Goal: Book appointment/travel/reservation

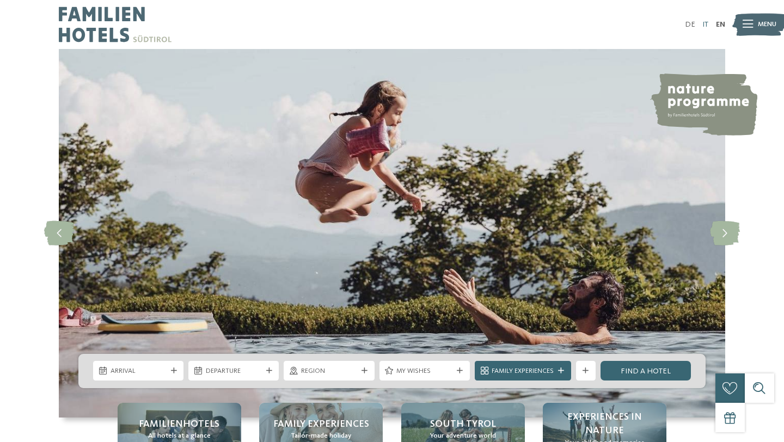
click at [702, 26] on link "IT" at bounding box center [705, 25] width 6 height 8
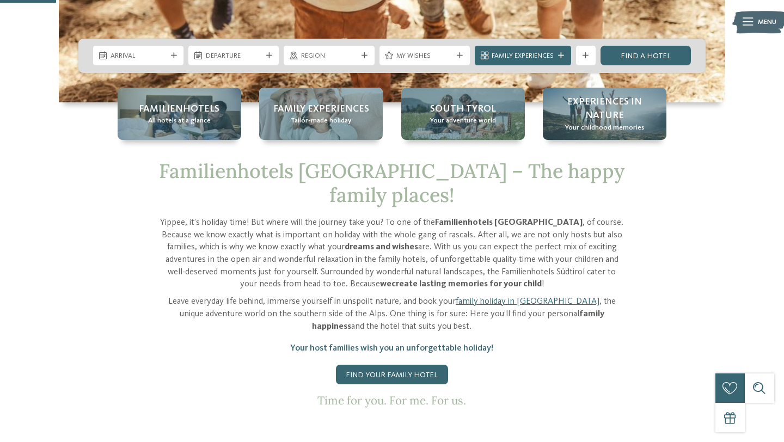
scroll to position [322, 0]
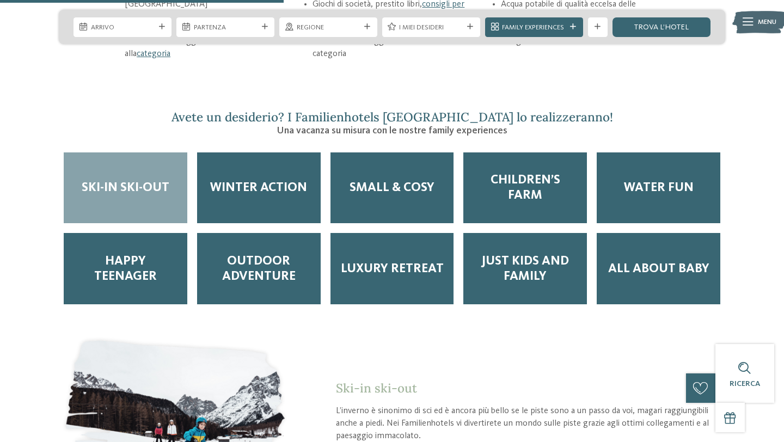
scroll to position [1628, 0]
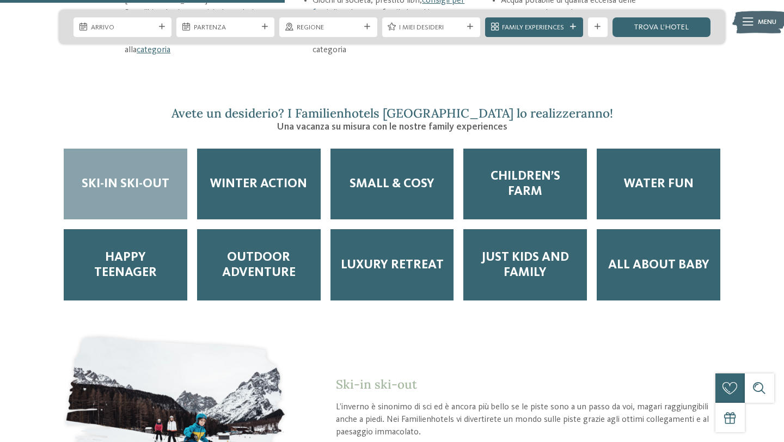
click at [95, 170] on div "Ski-in ski-out" at bounding box center [126, 184] width 124 height 71
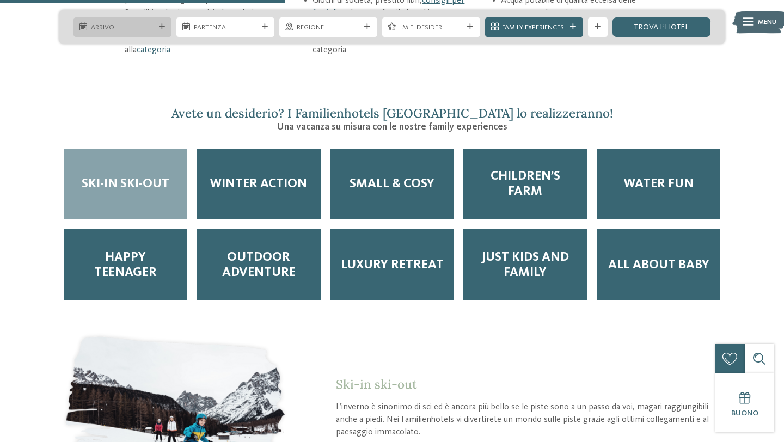
click at [115, 23] on span "Arrivo" at bounding box center [123, 28] width 64 height 10
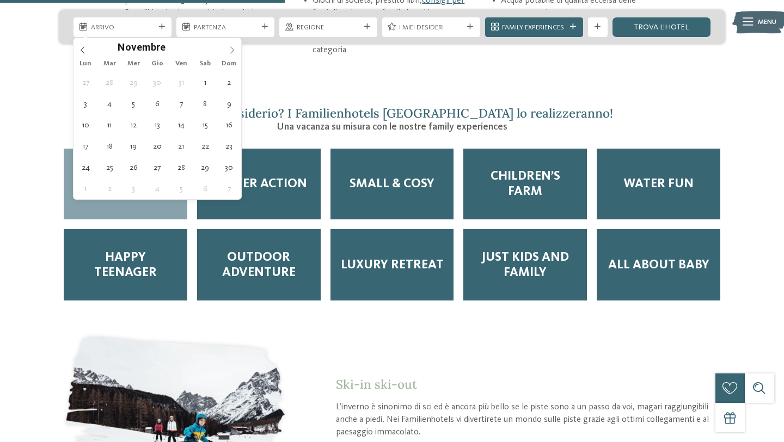
click at [233, 46] on icon at bounding box center [232, 50] width 8 height 8
type input "****"
click at [233, 46] on icon at bounding box center [232, 50] width 8 height 8
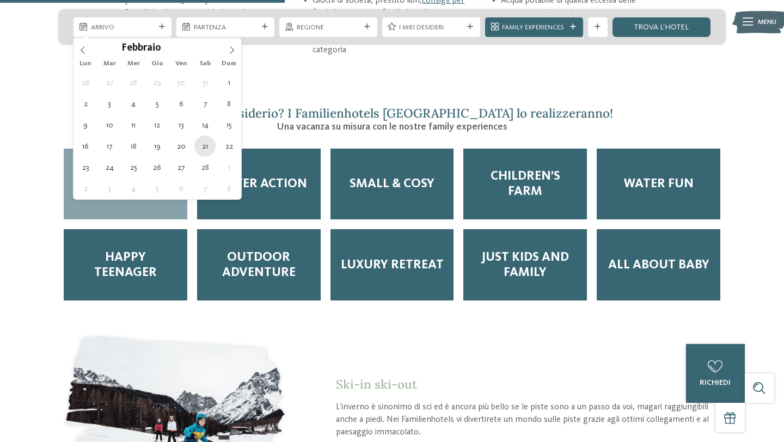
type div "21.02.2026"
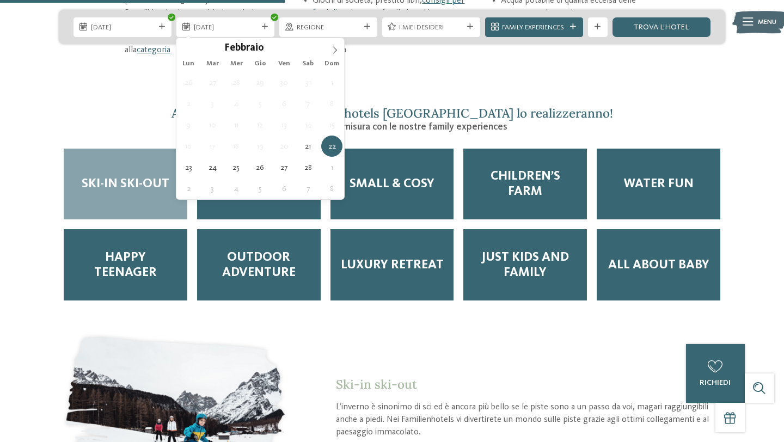
type input "****"
type div "28.02.2026"
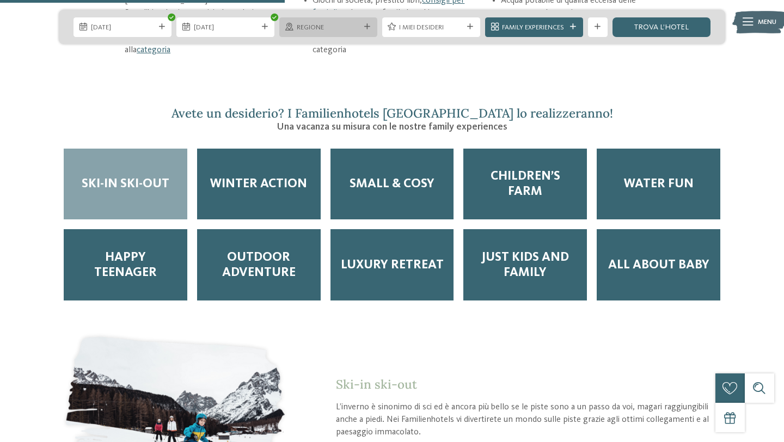
click at [320, 27] on span "Regione" at bounding box center [329, 28] width 64 height 10
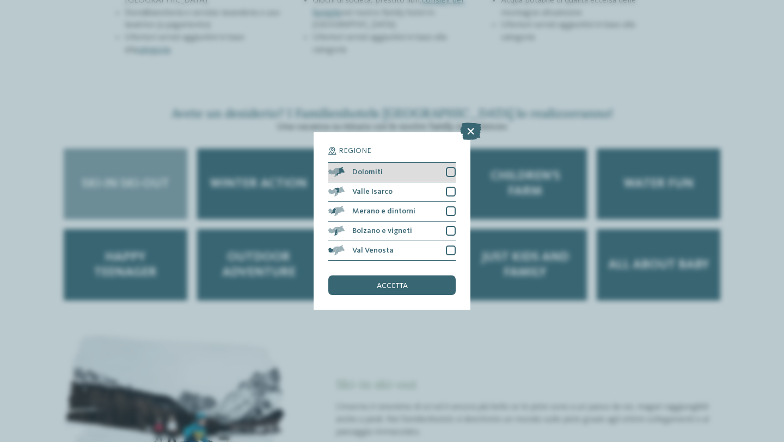
click at [452, 175] on div at bounding box center [451, 172] width 10 height 10
click at [381, 282] on span "accetta" at bounding box center [392, 286] width 31 height 8
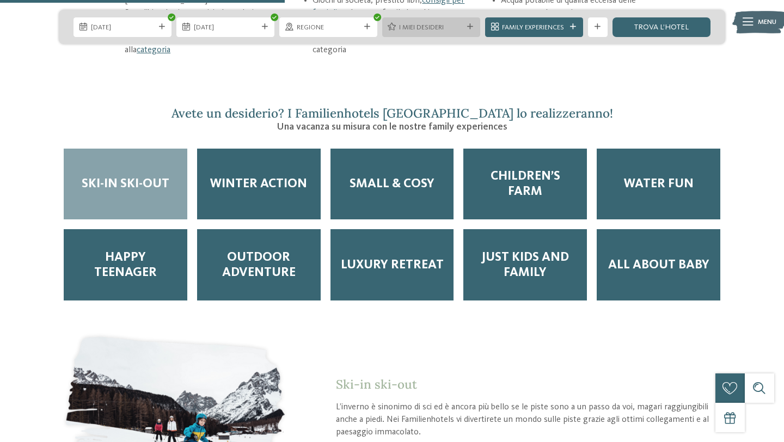
click at [469, 26] on icon at bounding box center [470, 27] width 6 height 6
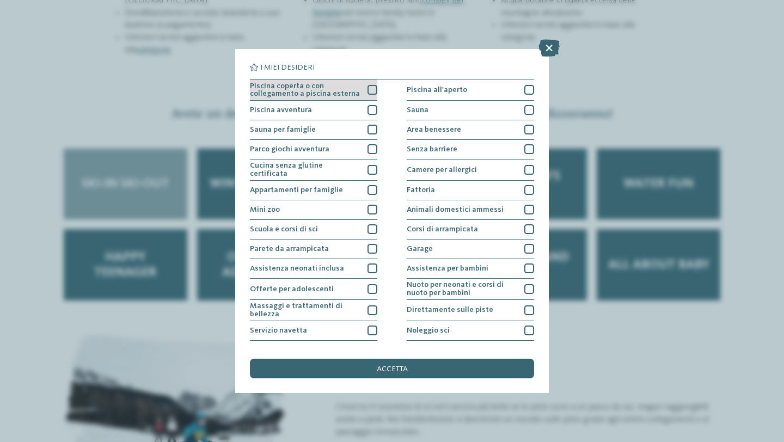
click at [372, 90] on div at bounding box center [372, 90] width 10 height 10
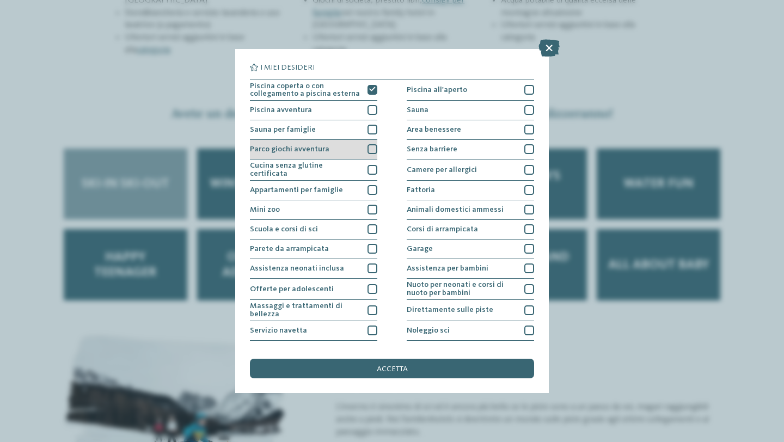
click at [371, 148] on div at bounding box center [372, 149] width 10 height 10
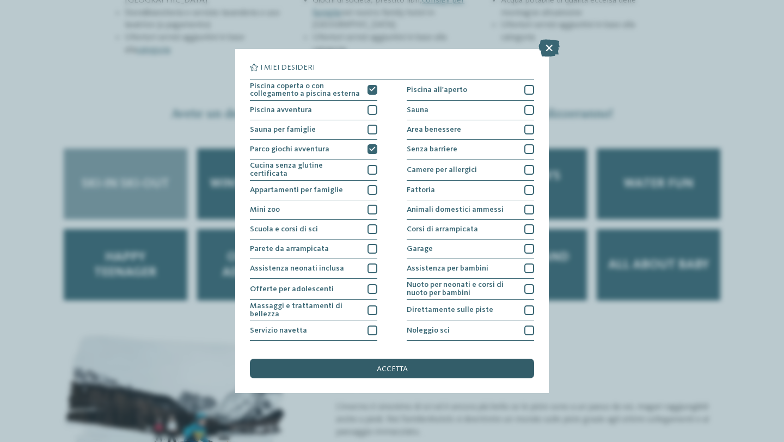
click at [400, 371] on span "accetta" at bounding box center [392, 369] width 31 height 8
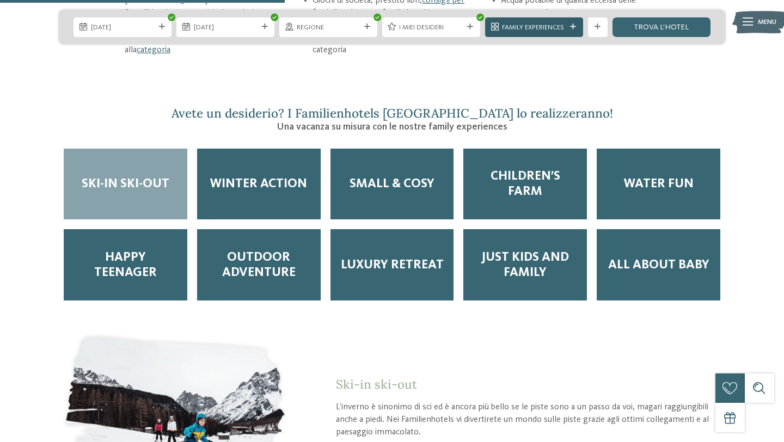
click at [575, 27] on icon at bounding box center [573, 27] width 6 height 6
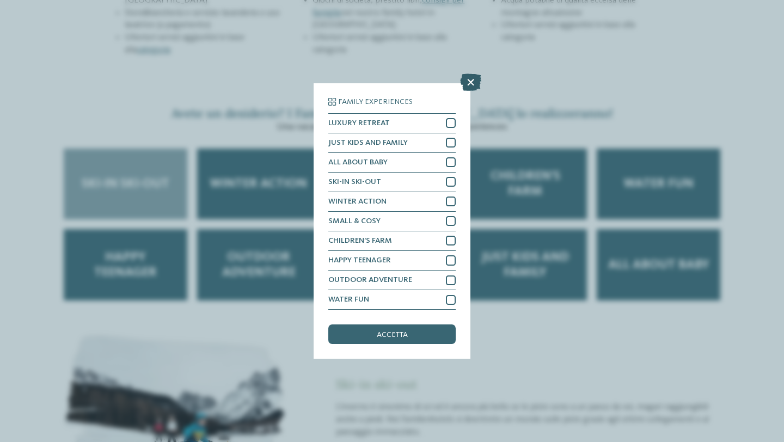
click at [468, 85] on icon at bounding box center [470, 81] width 21 height 17
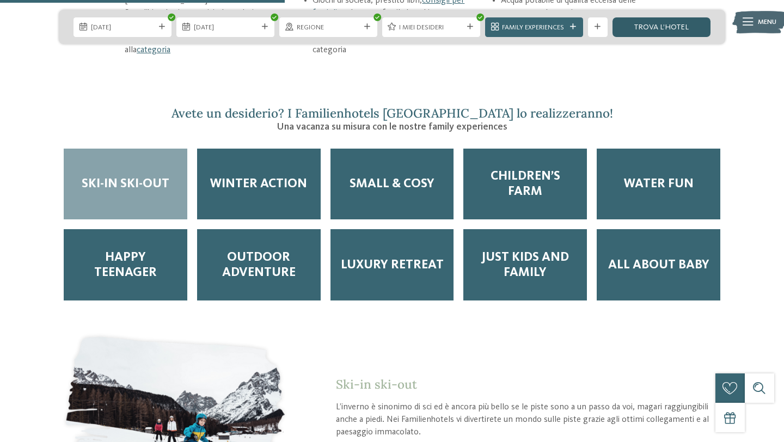
click at [660, 29] on link "trova l’hotel" at bounding box center [661, 27] width 98 height 20
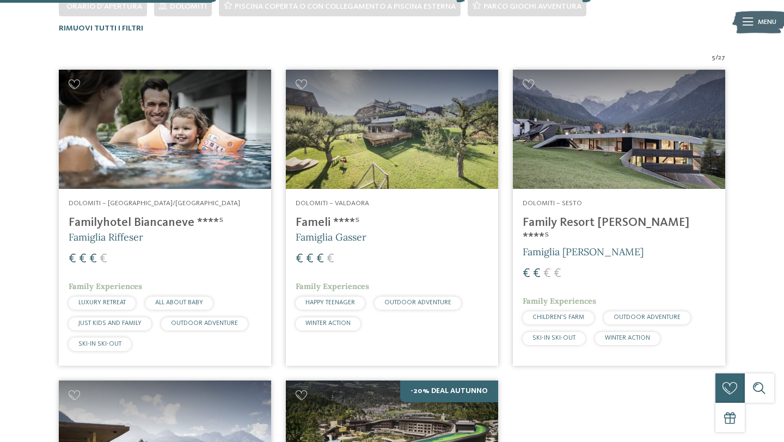
scroll to position [315, 0]
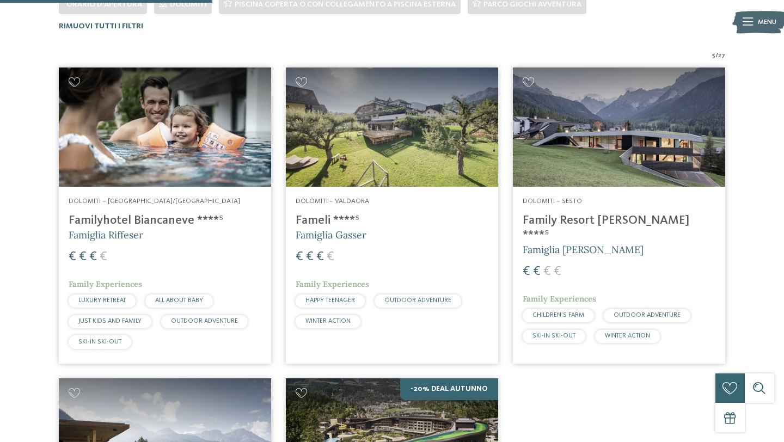
click at [157, 148] on img at bounding box center [165, 126] width 212 height 119
click at [392, 146] on img at bounding box center [392, 126] width 212 height 119
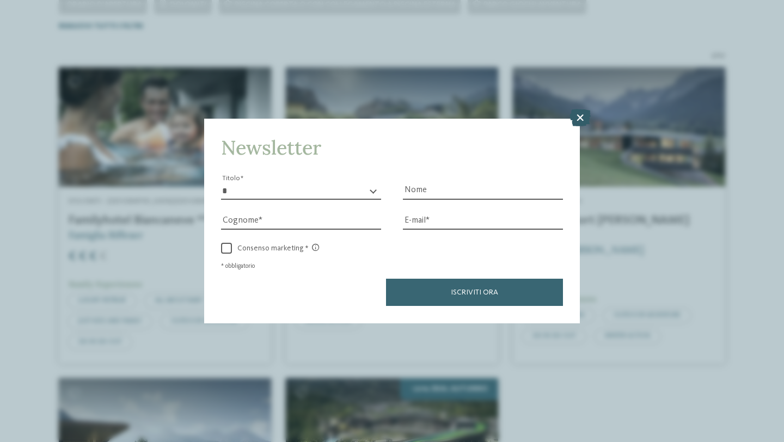
click at [579, 118] on icon at bounding box center [579, 117] width 21 height 17
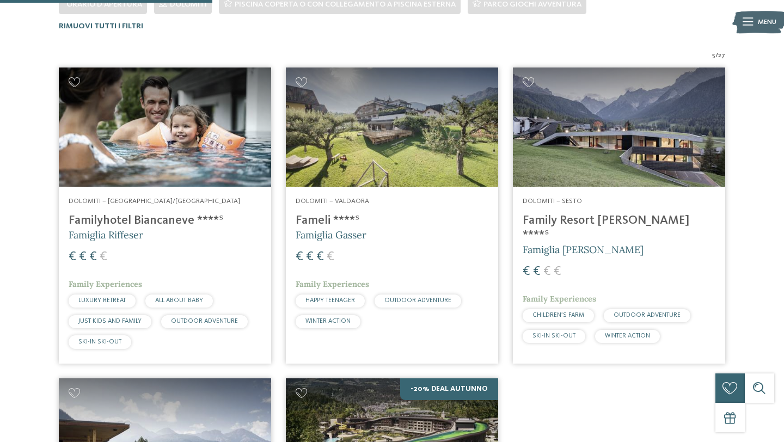
click at [592, 149] on img at bounding box center [619, 126] width 212 height 119
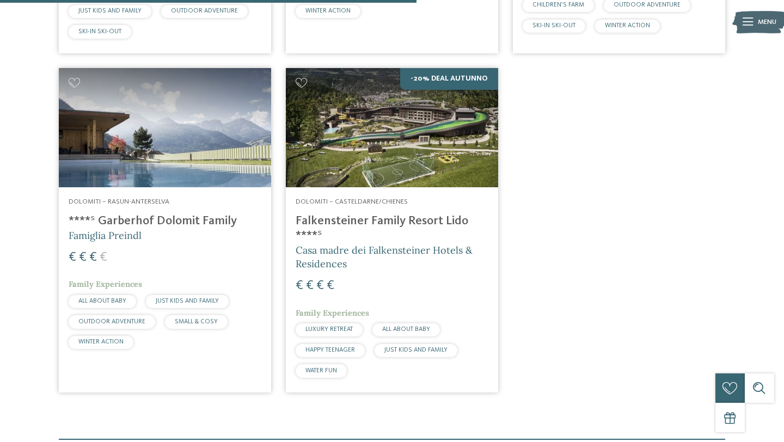
scroll to position [619, 0]
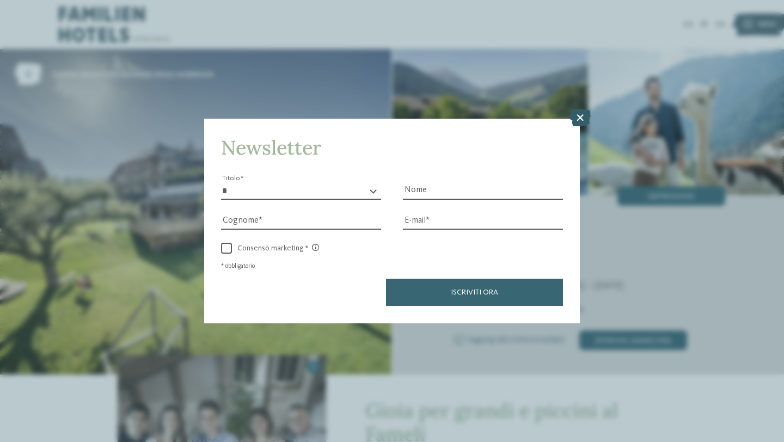
click at [582, 114] on icon at bounding box center [579, 117] width 21 height 17
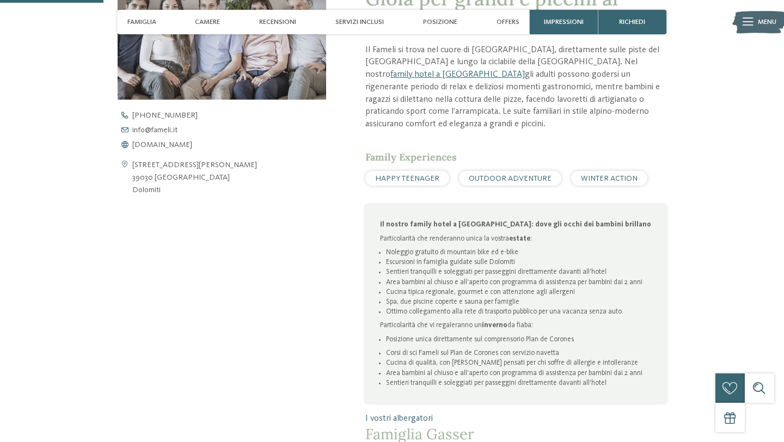
scroll to position [414, 0]
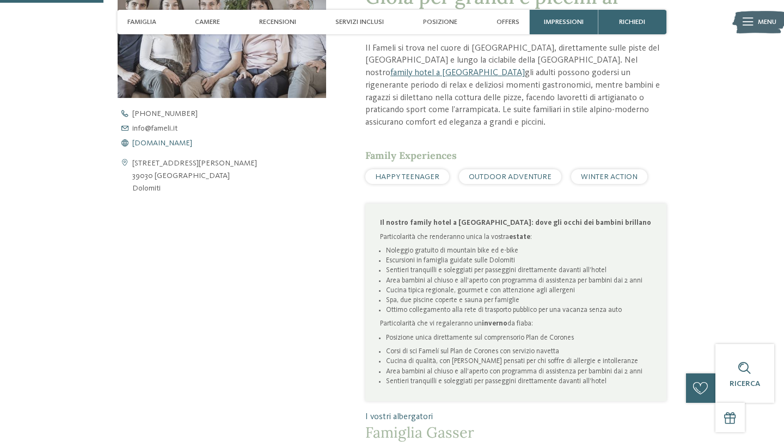
click at [150, 143] on span "[DOMAIN_NAME]" at bounding box center [162, 143] width 60 height 8
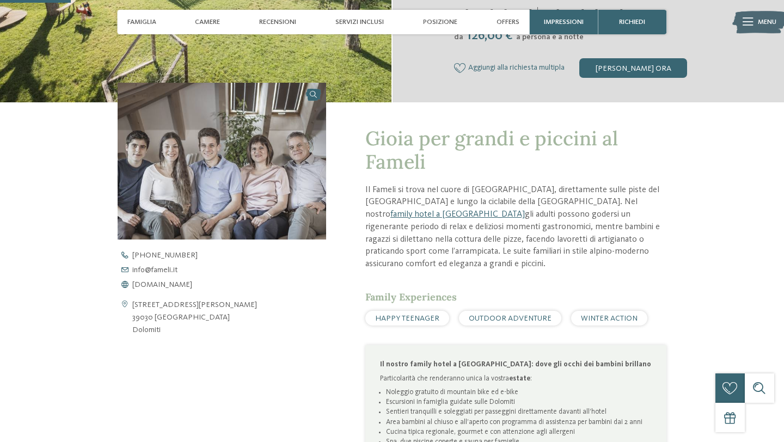
scroll to position [292, 0]
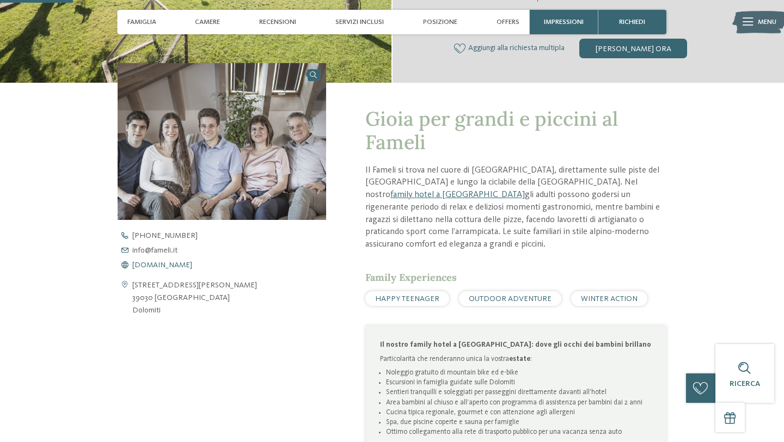
click at [163, 267] on span "[DOMAIN_NAME]" at bounding box center [162, 265] width 60 height 8
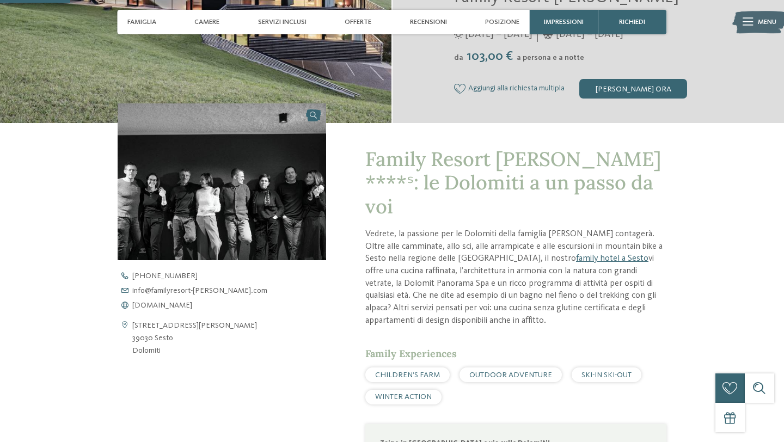
scroll to position [273, 0]
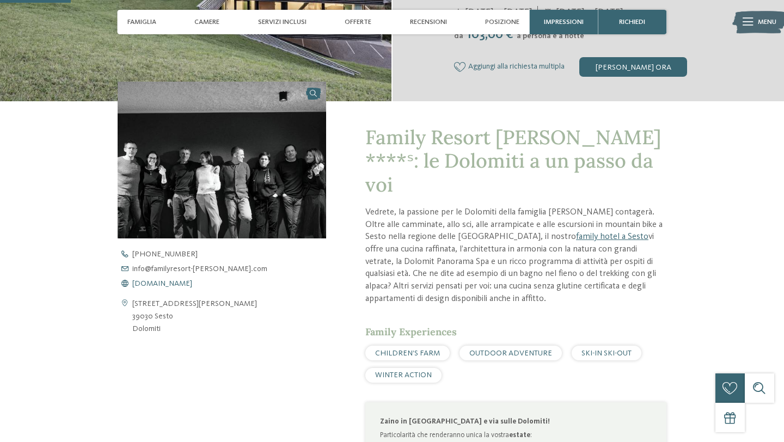
click at [161, 286] on span "www.familyresort-rainer.com" at bounding box center [162, 284] width 60 height 8
